Goal: Transaction & Acquisition: Subscribe to service/newsletter

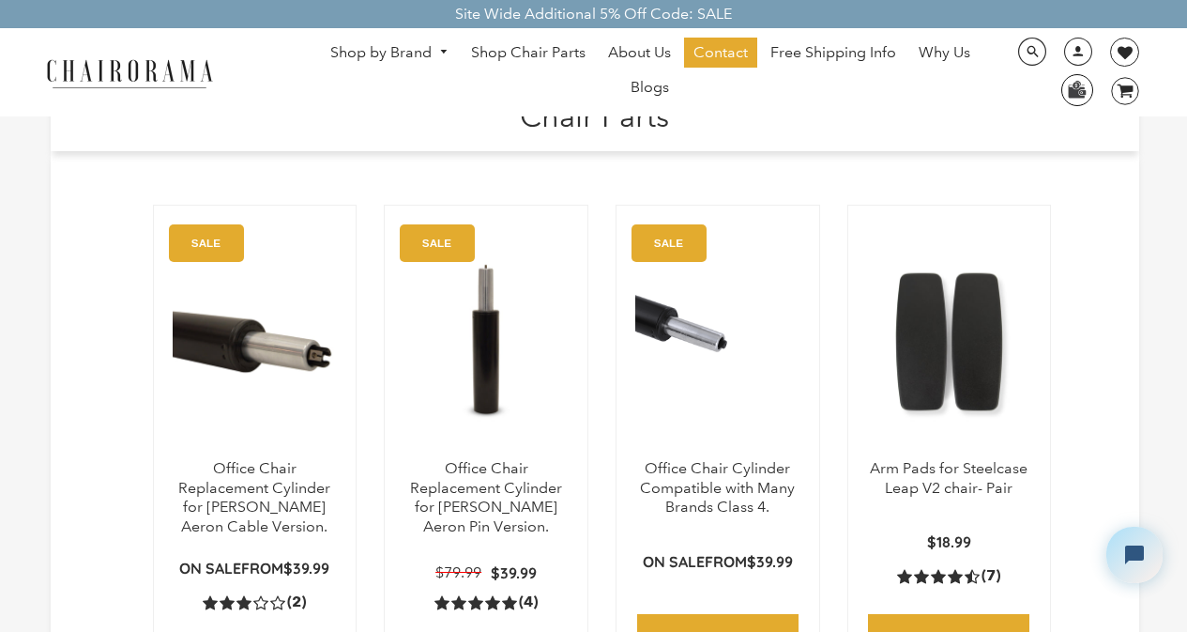
click at [1066, 75] on img at bounding box center [1077, 89] width 29 height 28
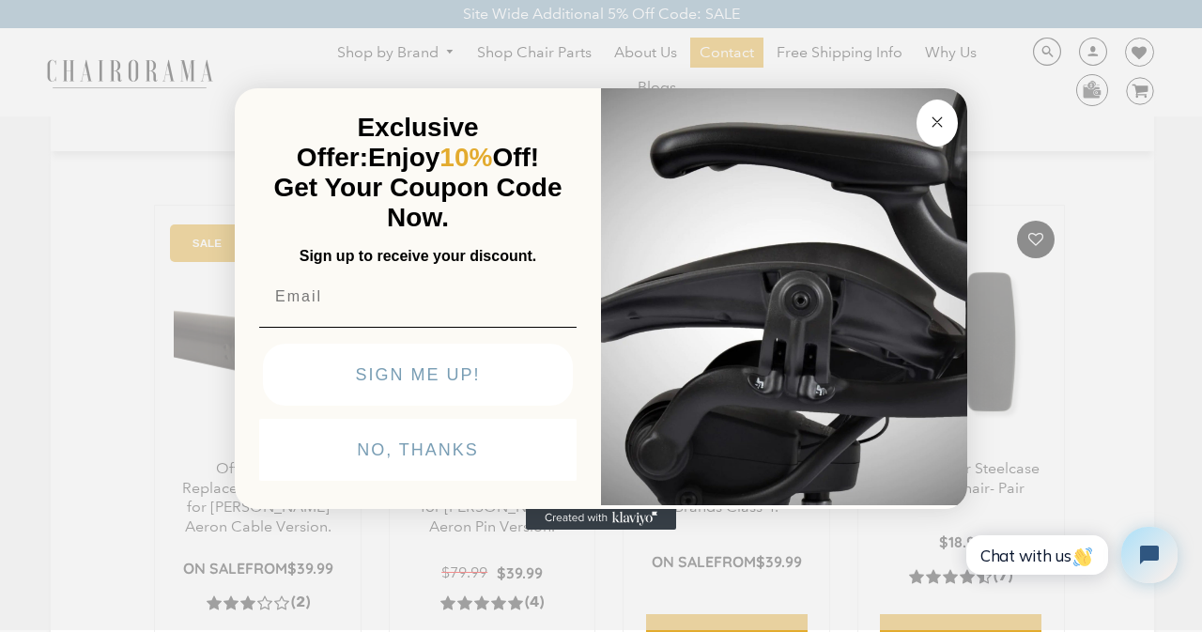
click at [443, 173] on p "Get Your Coupon Code Now." at bounding box center [418, 203] width 310 height 60
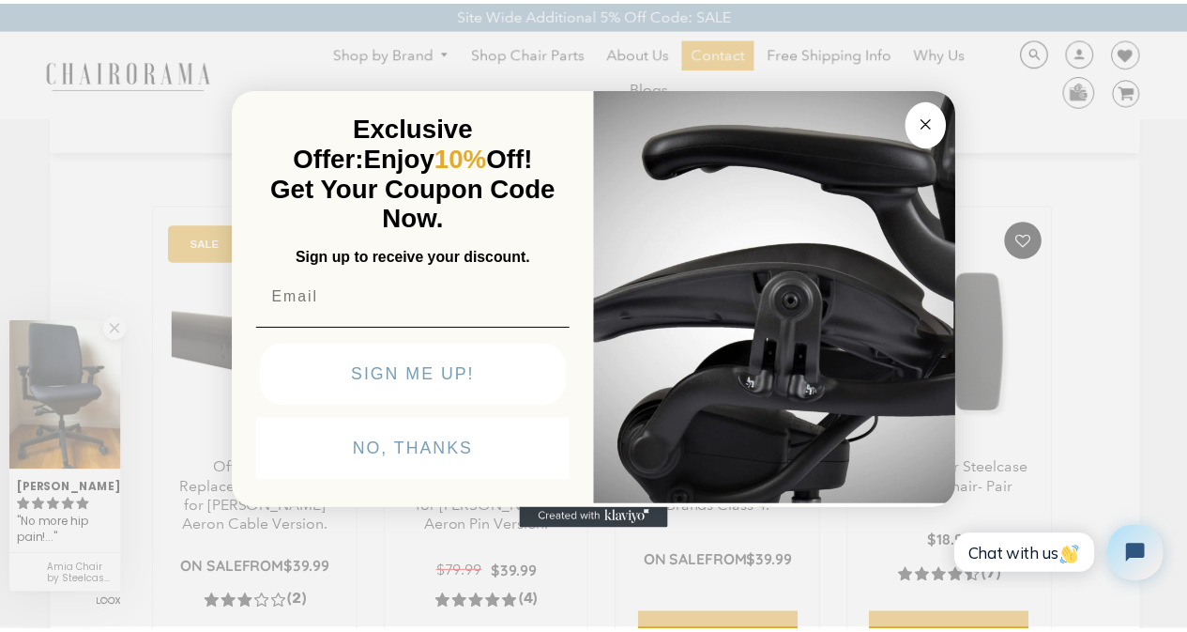
scroll to position [111, 0]
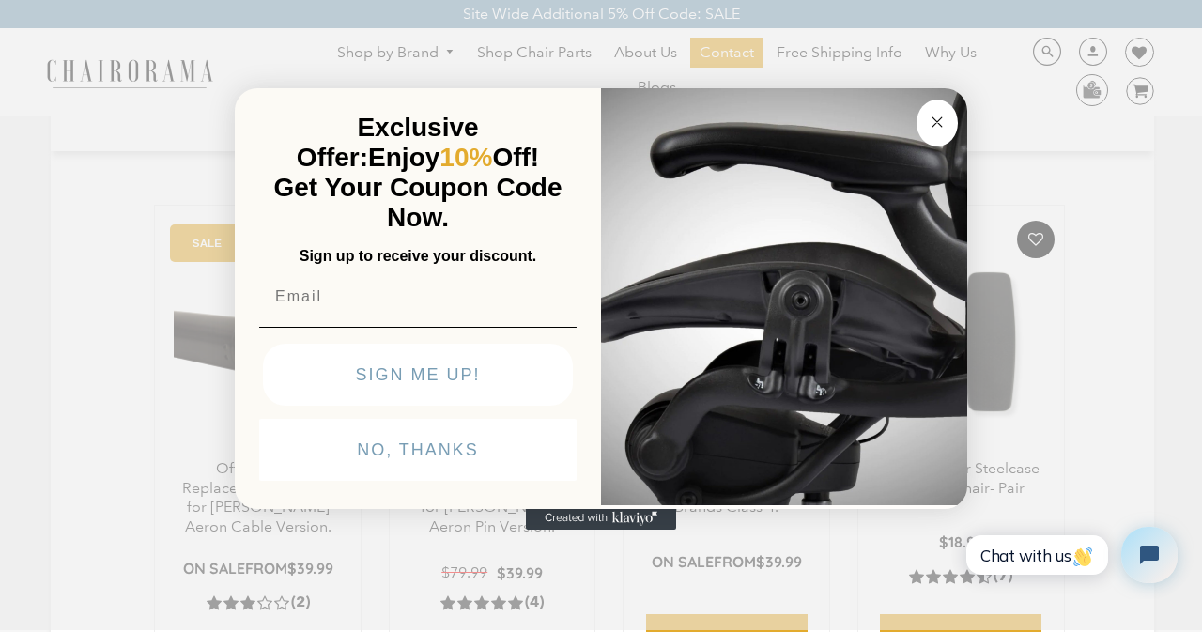
click at [718, 99] on img "POPUP Form" at bounding box center [784, 294] width 366 height 421
click at [452, 278] on input "Email" at bounding box center [417, 297] width 317 height 38
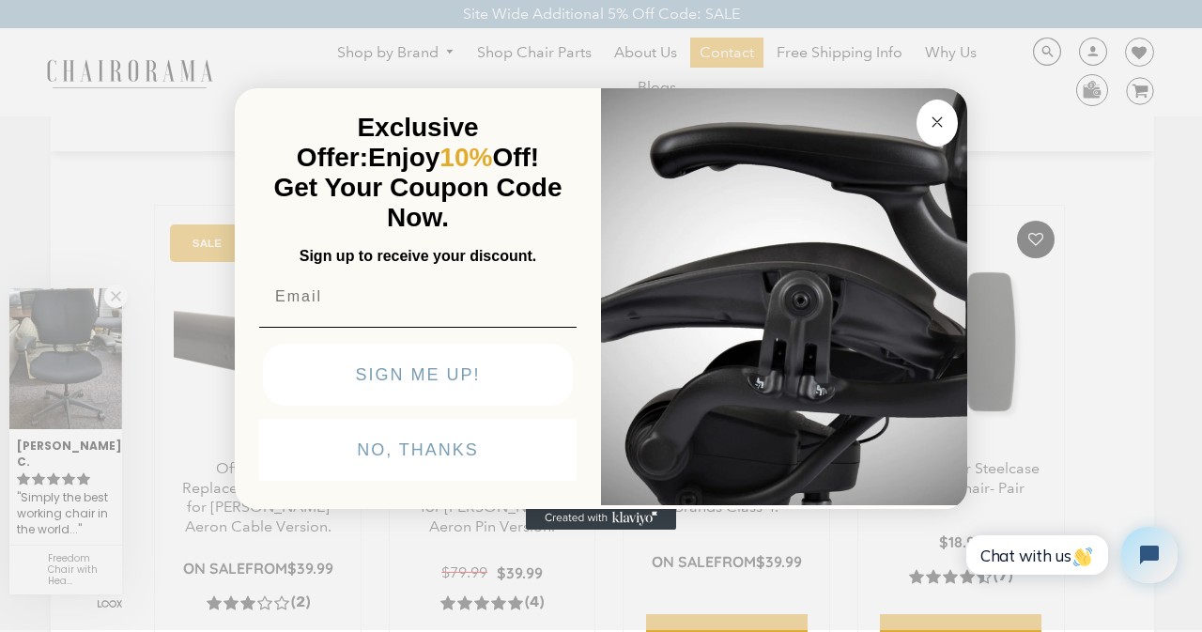
click input "Submit" at bounding box center [0, 0] width 0 height 0
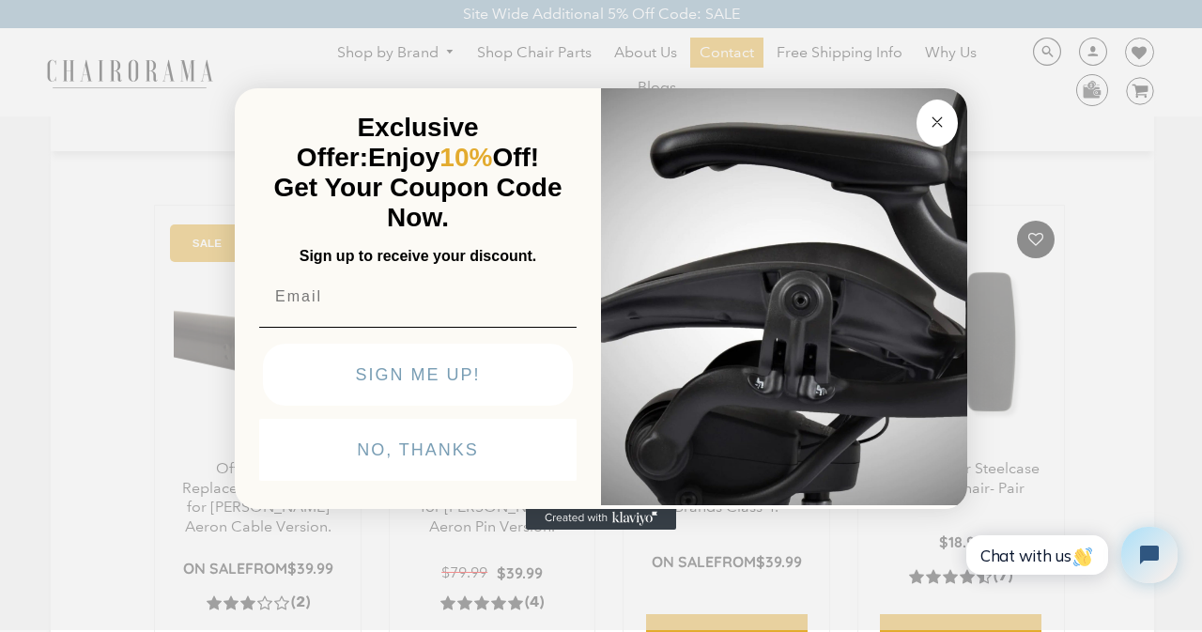
click at [728, 101] on img "POPUP Form" at bounding box center [784, 294] width 366 height 421
click at [445, 278] on input "Email" at bounding box center [417, 297] width 317 height 38
click input "Submit" at bounding box center [0, 0] width 0 height 0
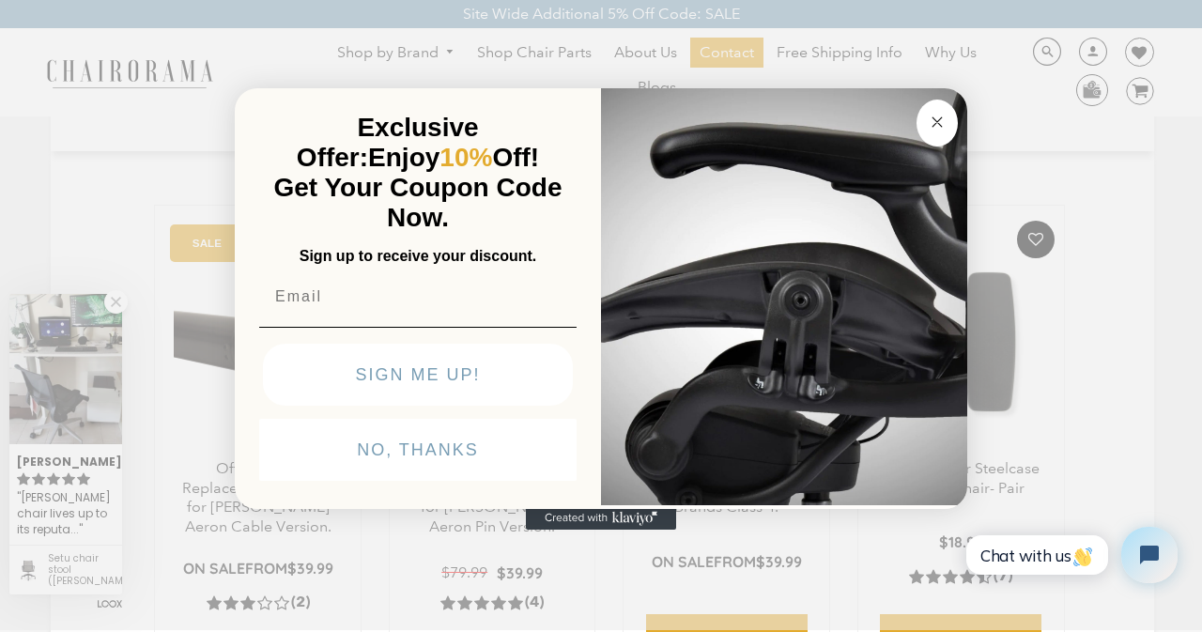
click at [728, 100] on img "POPUP Form" at bounding box center [784, 294] width 366 height 421
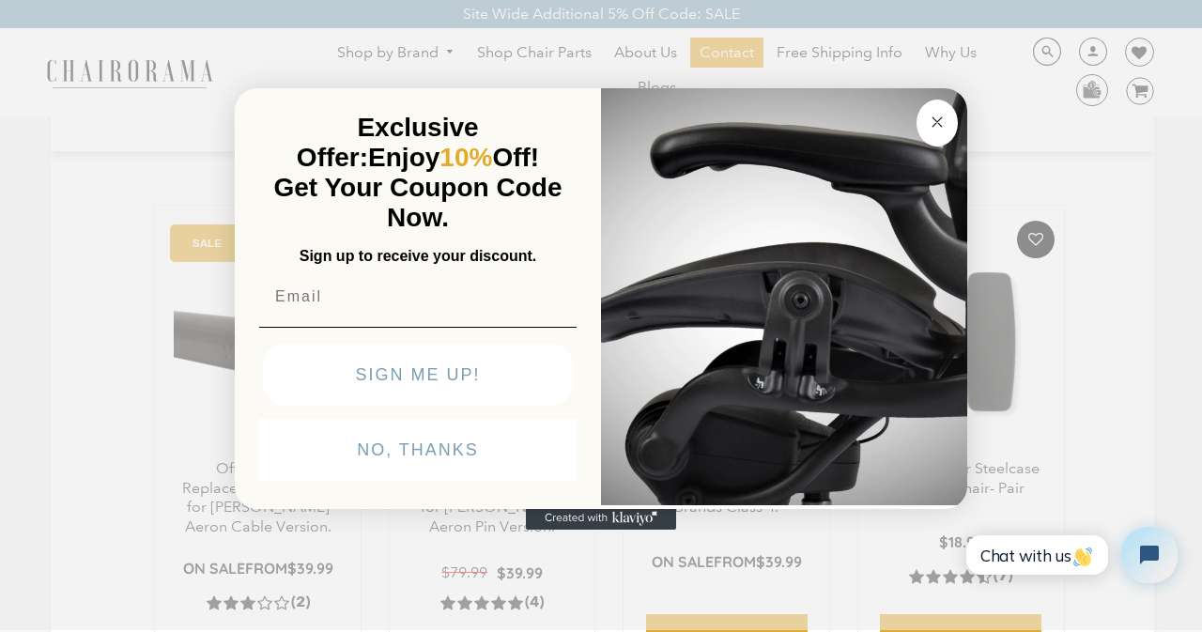
click at [836, 237] on img "POPUP Form" at bounding box center [784, 294] width 366 height 421
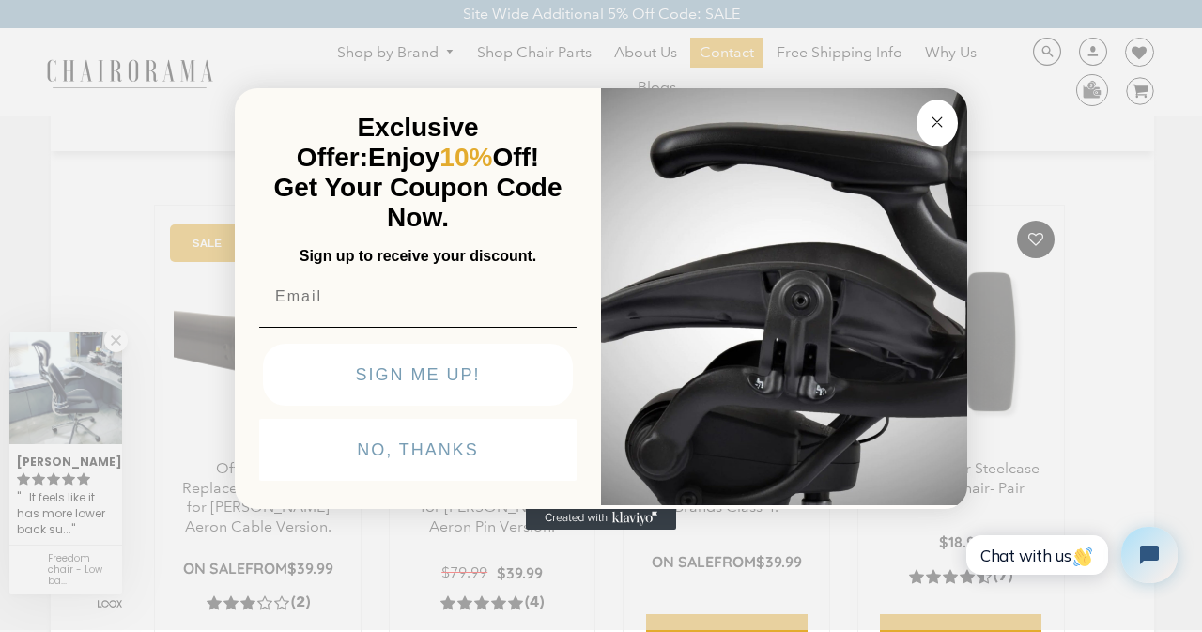
click at [442, 278] on input "Email" at bounding box center [417, 297] width 317 height 38
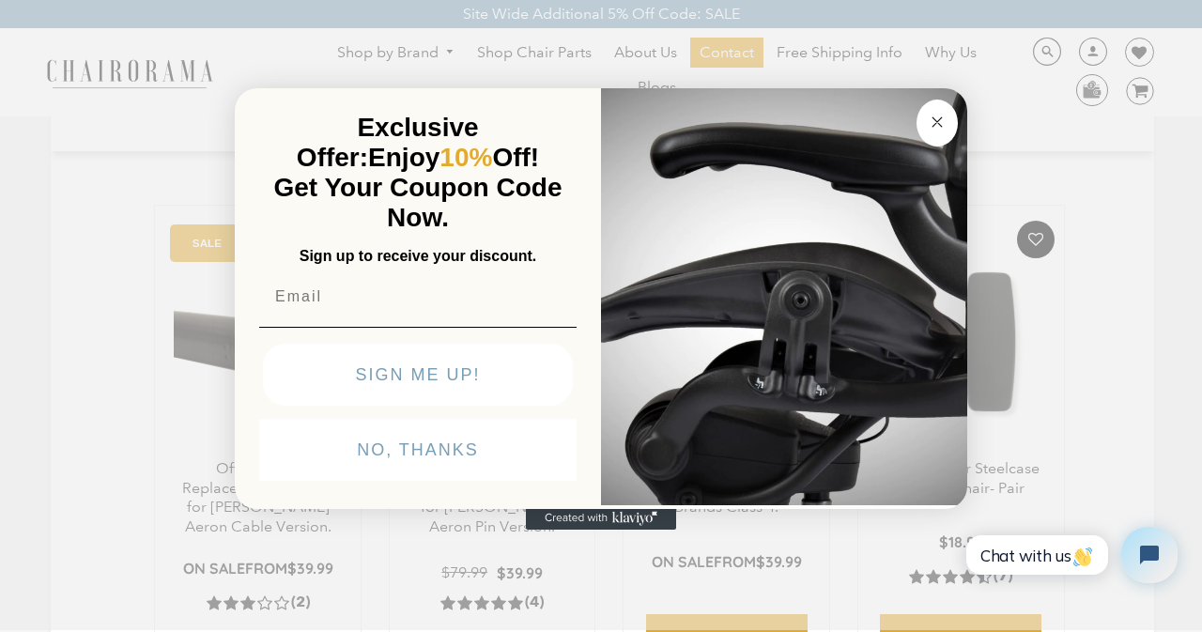
click input "Submit" at bounding box center [0, 0] width 0 height 0
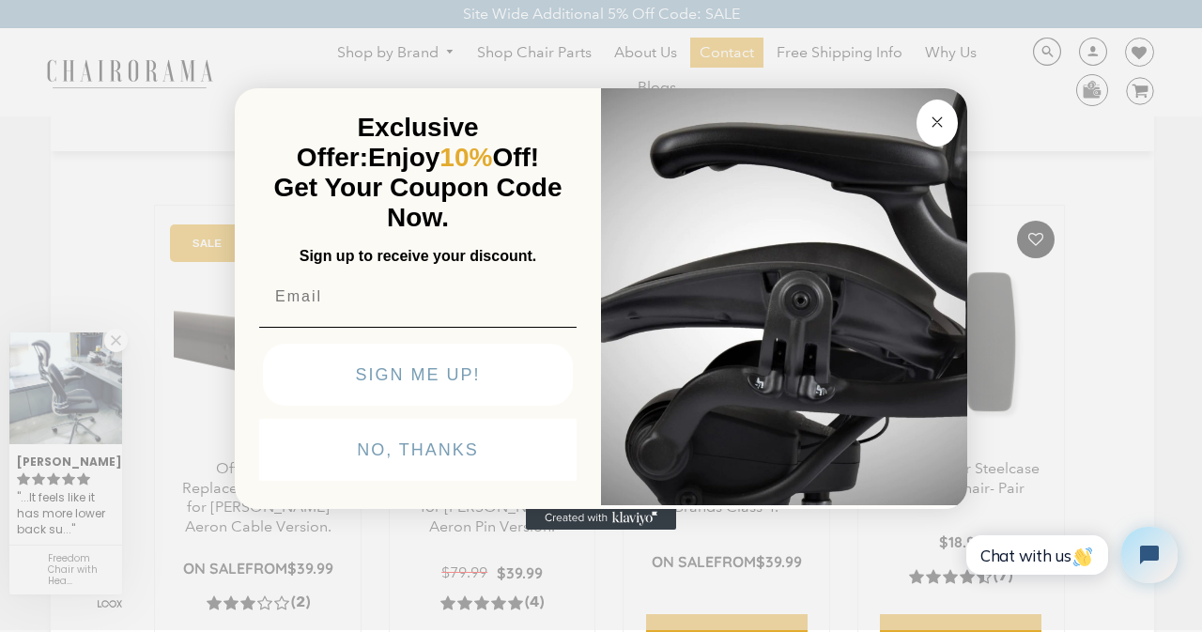
click at [715, 99] on img "POPUP Form" at bounding box center [784, 294] width 366 height 421
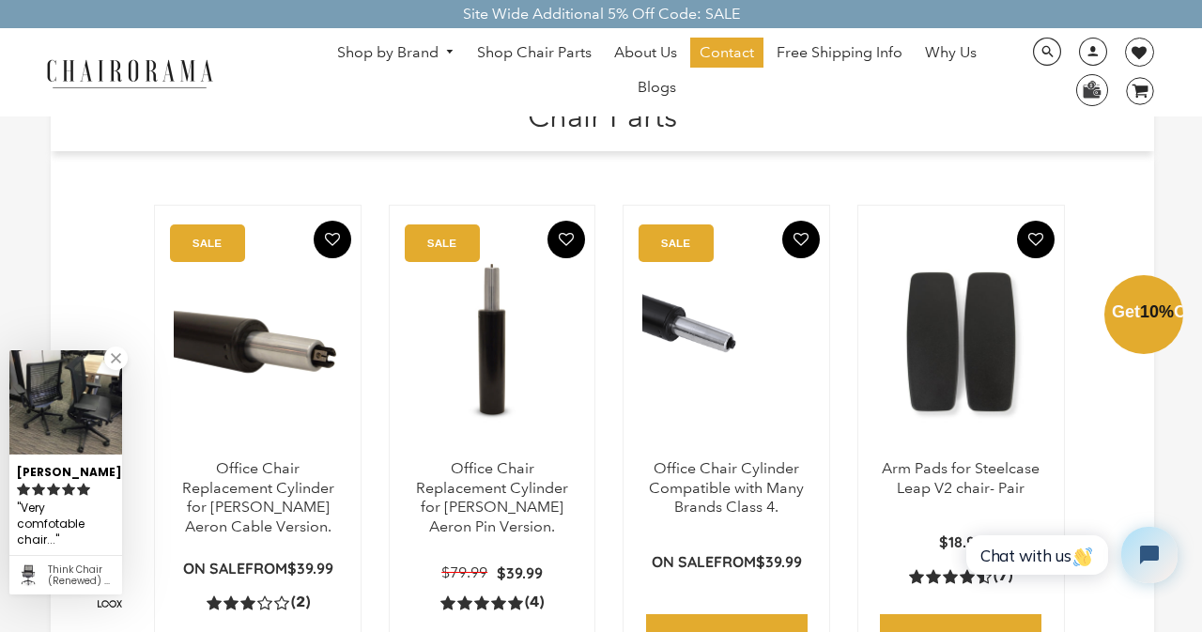
click at [206, 609] on div "Close dialog Exclusive Offer: Enjoy 10% Off! Get Your Coupon Code Now. Sign up …" at bounding box center [601, 314] width 1202 height 632
